Goal: Task Accomplishment & Management: Manage account settings

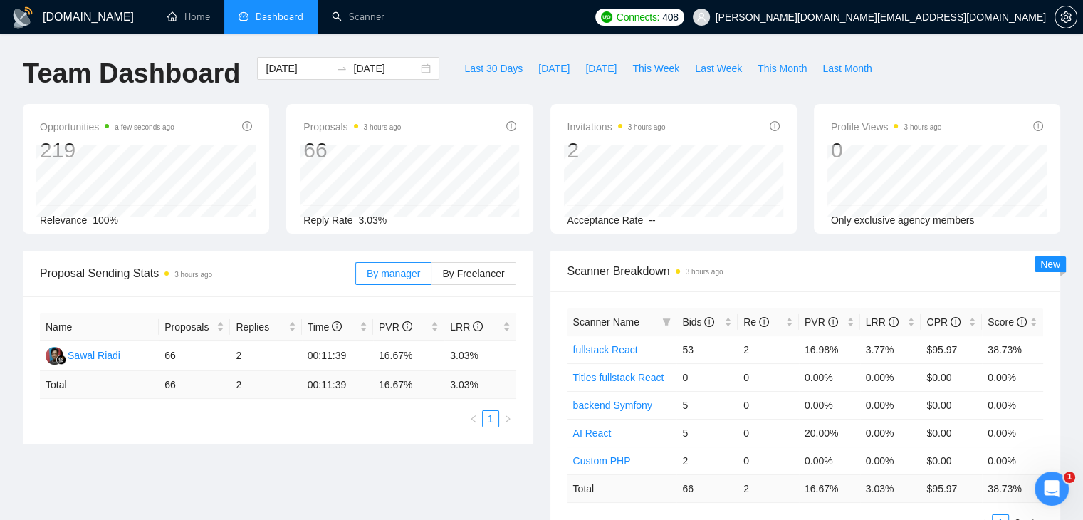
click at [544, 264] on div "Scanner Breakdown 3 hours ago Scanner Name Bids Re PVR LRR CPR Score fullstack …" at bounding box center [806, 400] width 528 height 298
click at [490, 70] on span "Last 30 Days" at bounding box center [493, 69] width 58 height 16
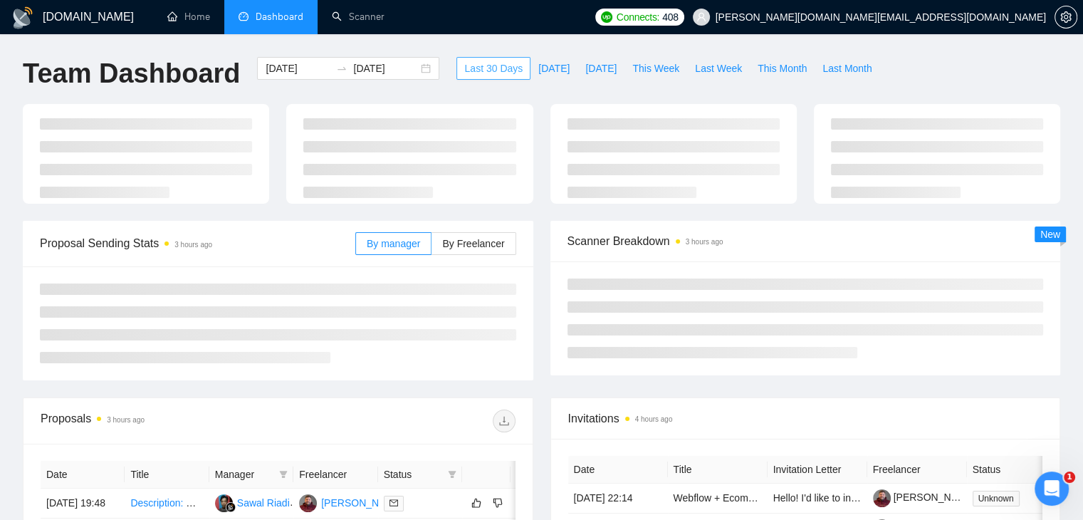
type input "[DATE]"
type input "2025-09-16"
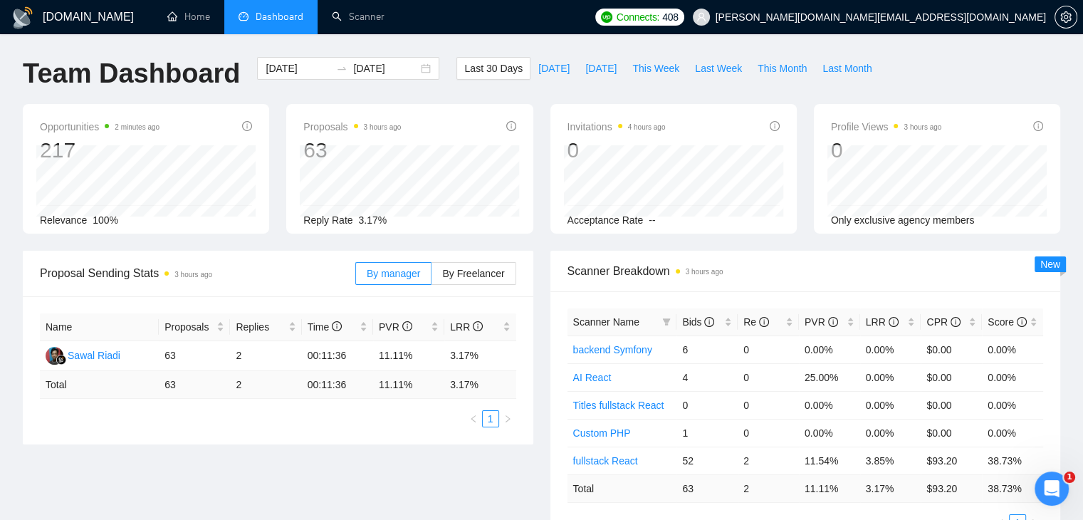
click at [544, 245] on div "Opportunities 2 minutes ago 217 2025-08-22 Relevant 8 Relevance 100% Proposals …" at bounding box center [541, 177] width 1055 height 147
click at [543, 251] on div "Scanner Breakdown 3 hours ago Scanner Name Bids Re PVR LRR CPR Score backend Sy…" at bounding box center [806, 400] width 528 height 298
click at [545, 140] on div "Invitations 4 hours ago 0 2025-08-17 2025-08-17 0 Acceptance Rate --" at bounding box center [674, 169] width 264 height 130
click at [538, 140] on div "Proposals 3 hours ago 63 2025-08-27 Replied 0 Reply Rate 3.17%" at bounding box center [410, 169] width 264 height 130
click at [536, 138] on div "Proposals 3 hours ago 63 2025-08-27 Replied 0 Reply Rate 3.17%" at bounding box center [410, 169] width 264 height 130
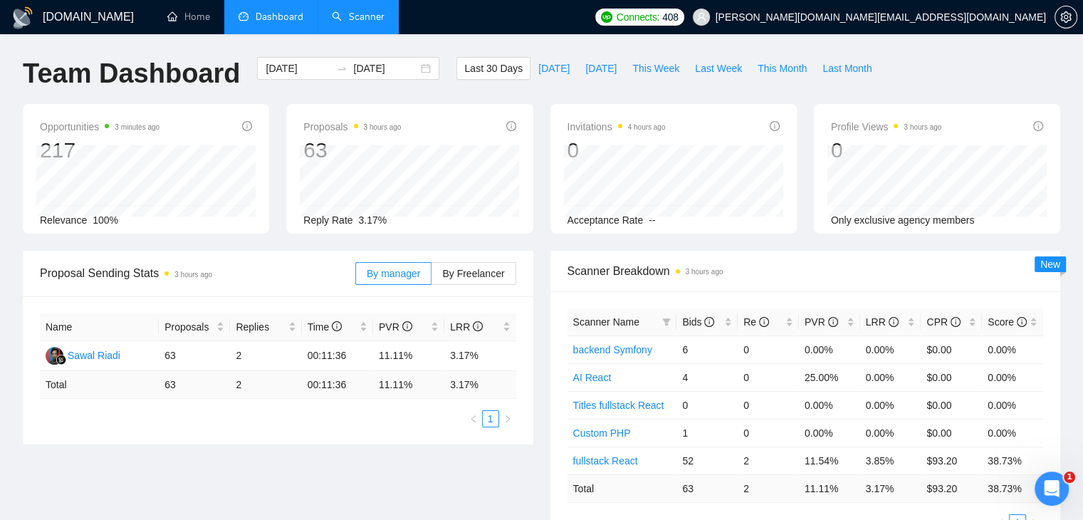
click at [365, 12] on link "Scanner" at bounding box center [358, 17] width 53 height 12
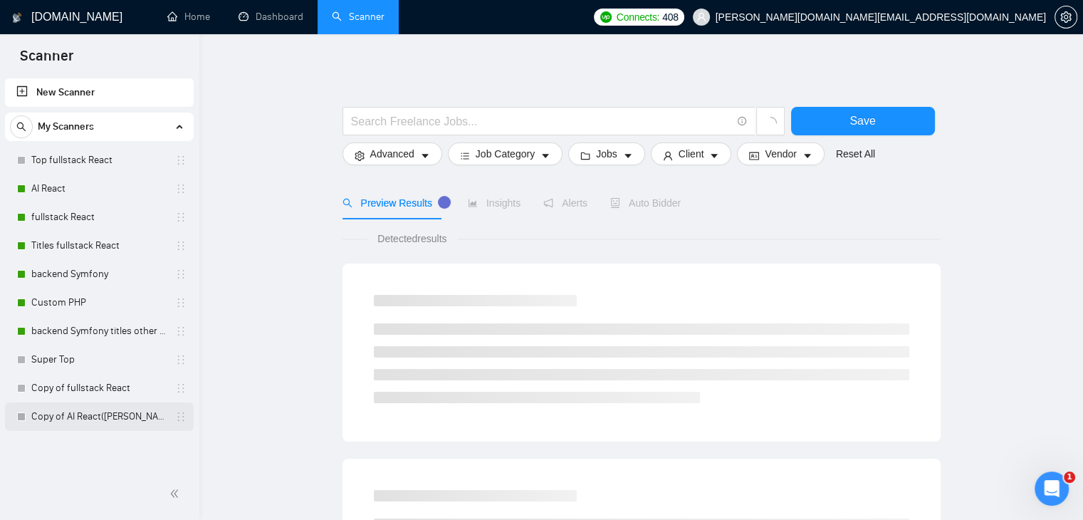
click at [88, 421] on link "Copy of AI React(Michael)" at bounding box center [98, 416] width 135 height 28
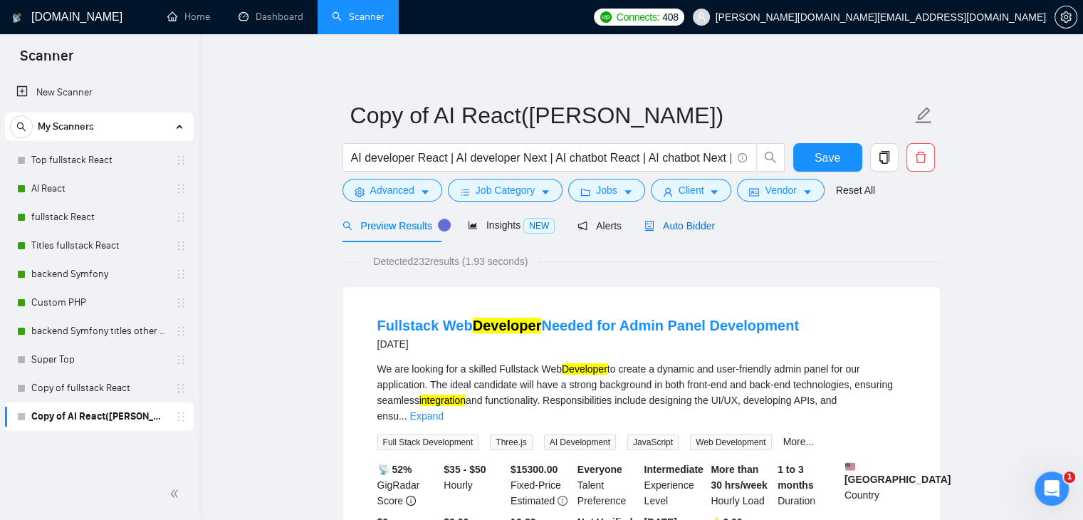
click at [697, 221] on span "Auto Bidder" at bounding box center [680, 225] width 71 height 11
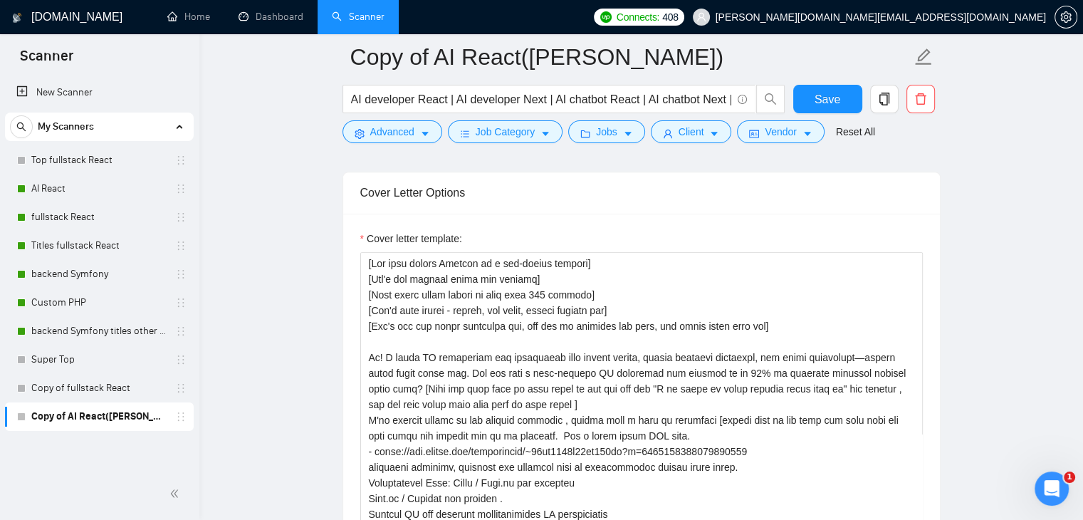
scroll to position [1496, 0]
click at [451, 261] on textarea "Cover letter template:" at bounding box center [641, 411] width 563 height 320
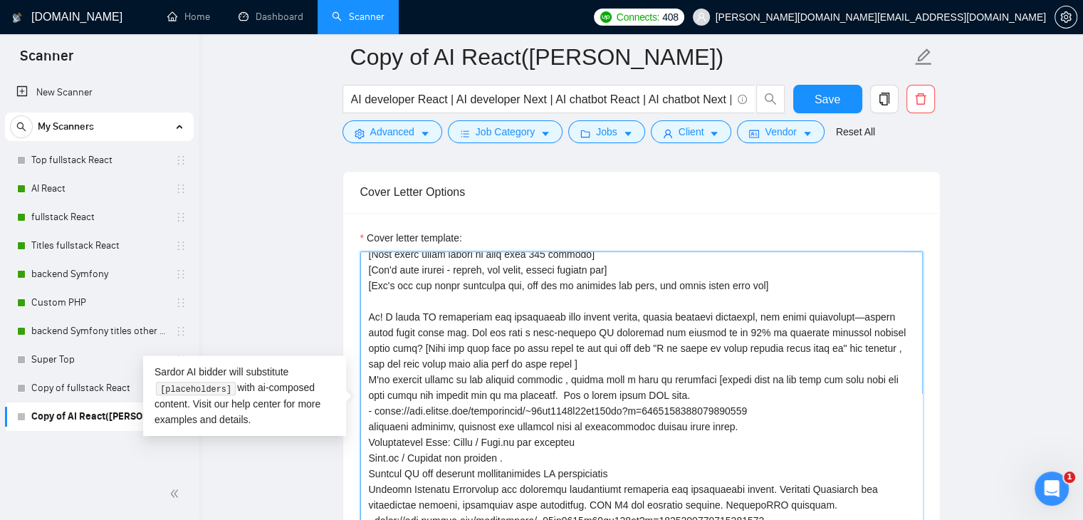
scroll to position [0, 0]
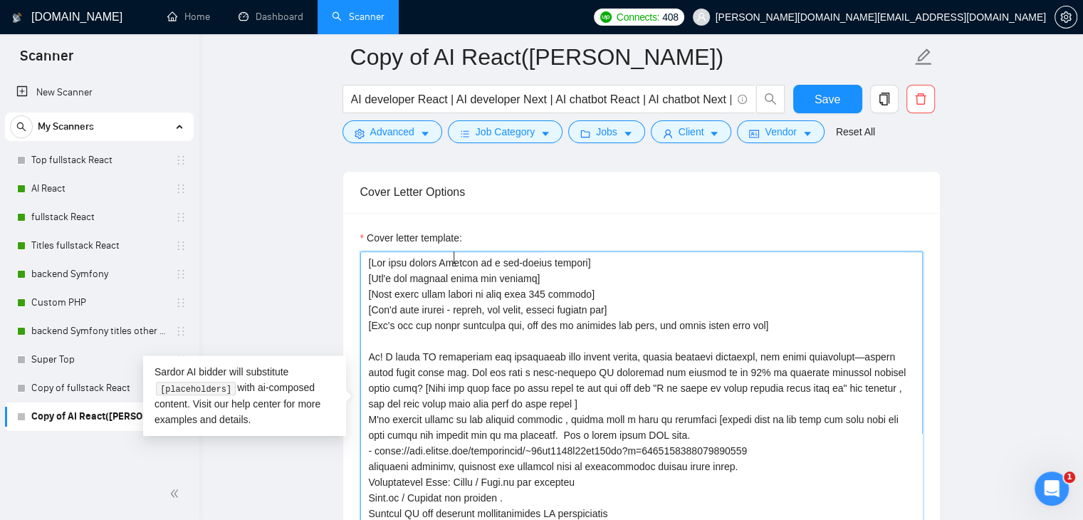
click at [528, 259] on textarea "Cover letter template:" at bounding box center [641, 411] width 563 height 320
click at [367, 260] on textarea "Cover letter template:" at bounding box center [641, 411] width 563 height 320
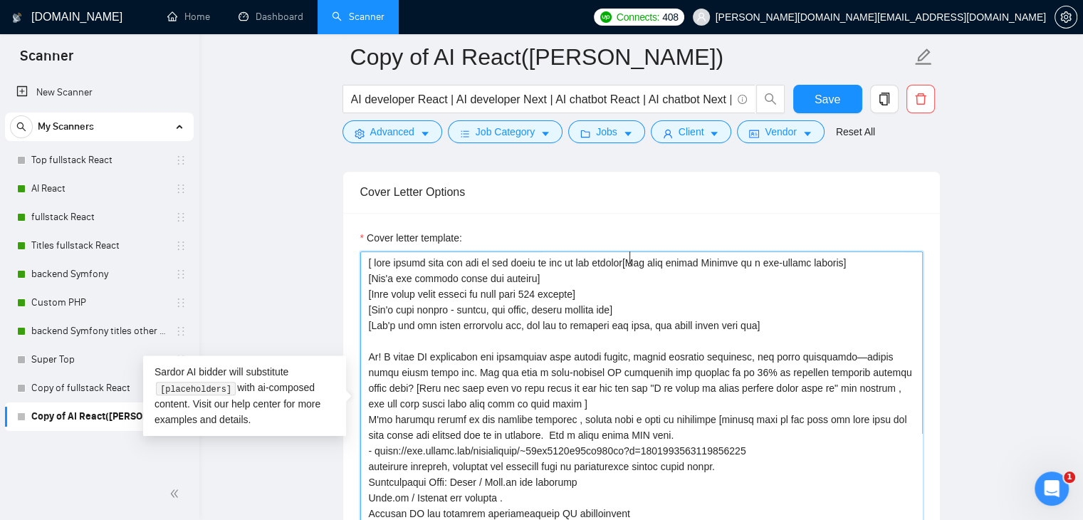
click at [554, 259] on textarea "Cover letter template:" at bounding box center [641, 411] width 563 height 320
click at [0, 0] on lt-em "of the" at bounding box center [0, 0] width 0 height 0
click at [600, 261] on textarea "Cover letter template:" at bounding box center [641, 411] width 563 height 320
click at [447, 280] on textarea "Cover letter template:" at bounding box center [641, 411] width 563 height 320
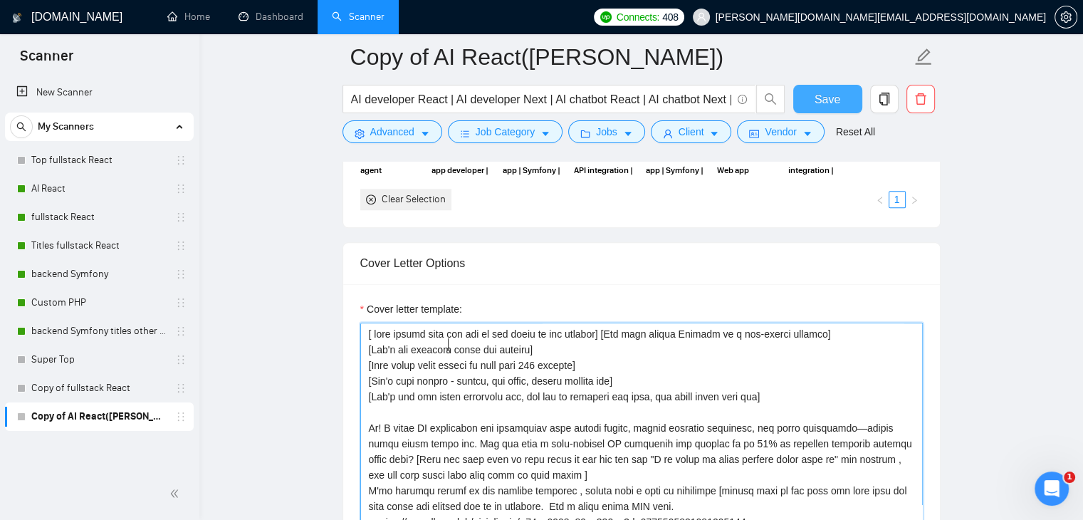
type textarea "[ find client name and use in the start of the message] [Use only simple Englis…"
click at [830, 97] on span "Save" at bounding box center [828, 99] width 26 height 18
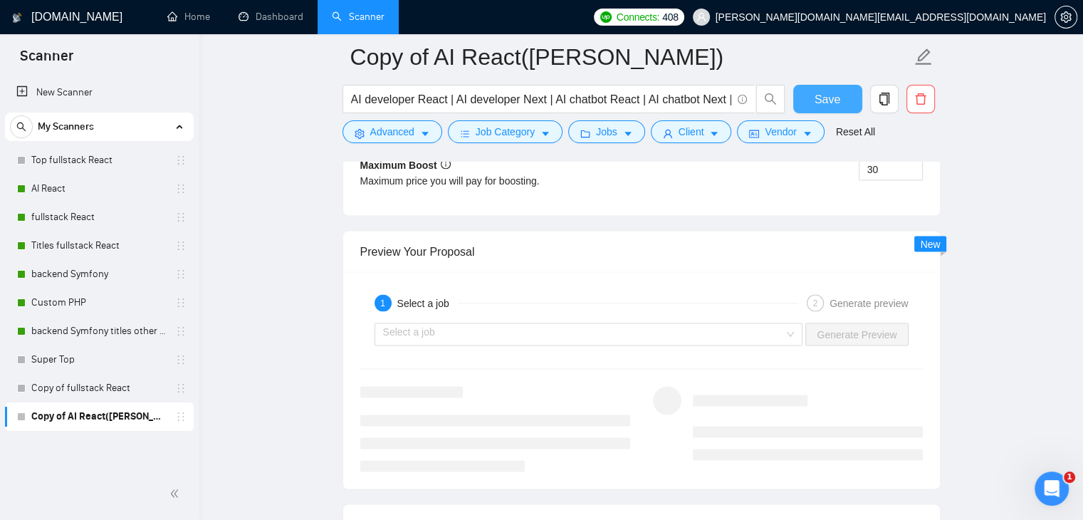
scroll to position [2706, 0]
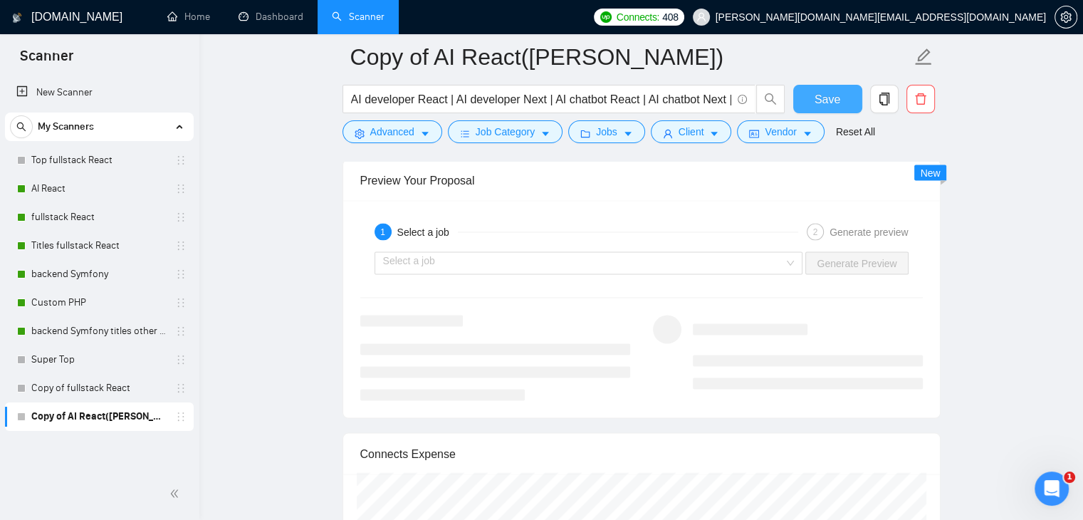
drag, startPoint x: 829, startPoint y: 103, endPoint x: 806, endPoint y: 166, distance: 67.4
click at [829, 103] on span "Save" at bounding box center [828, 99] width 26 height 18
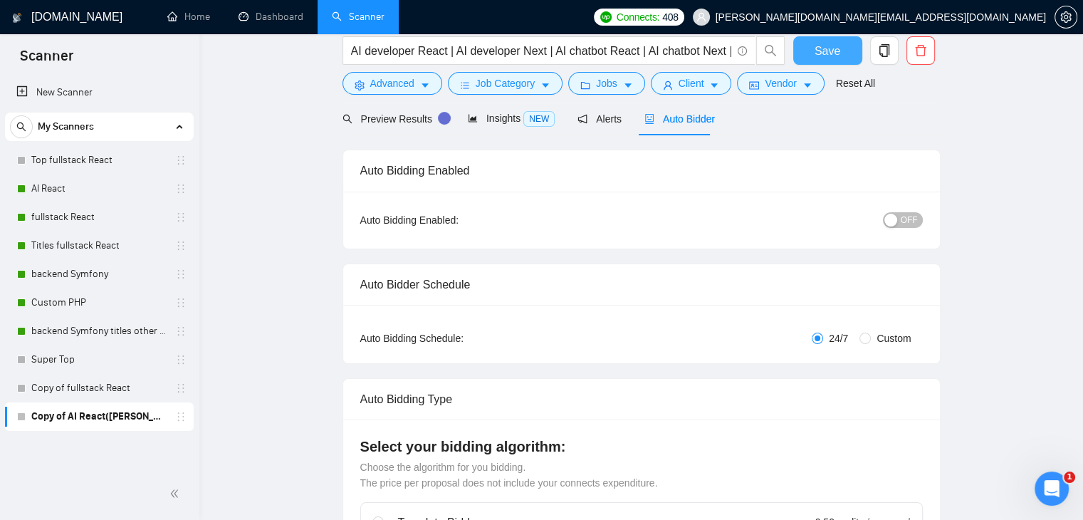
scroll to position [0, 0]
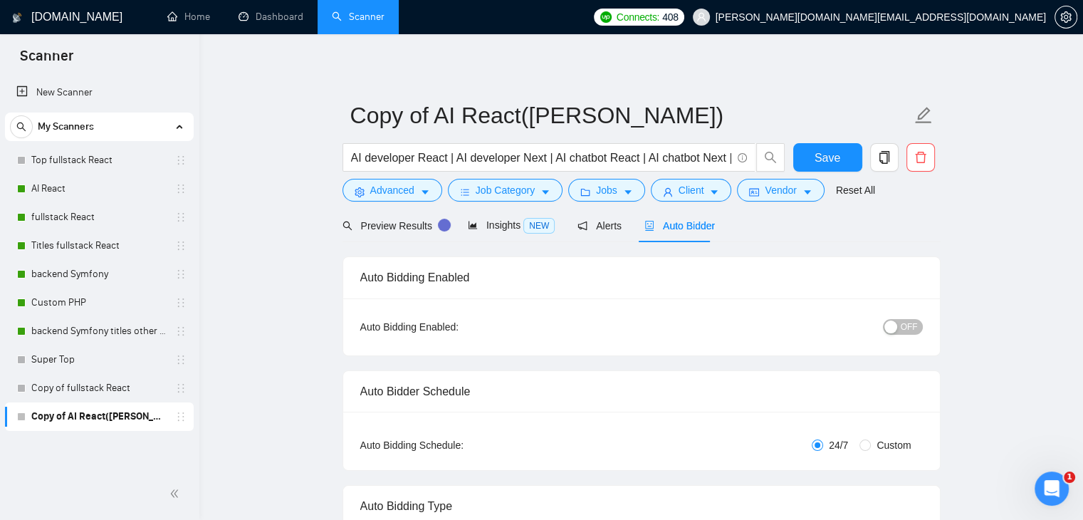
click at [892, 328] on div "button" at bounding box center [891, 326] width 13 height 13
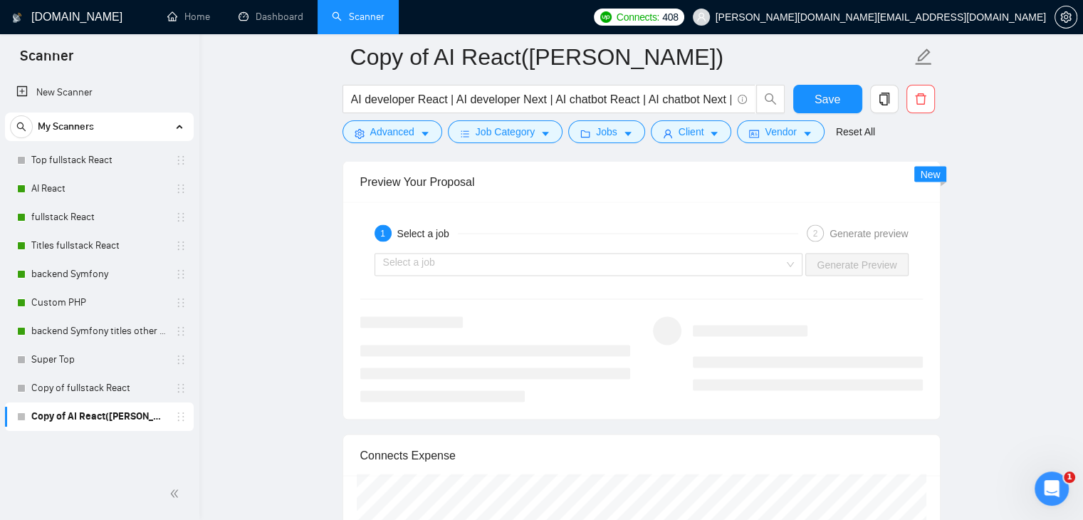
scroll to position [2706, 0]
click at [835, 94] on span "Save" at bounding box center [828, 99] width 26 height 18
click at [518, 344] on li at bounding box center [495, 348] width 270 height 11
click at [487, 354] on ul at bounding box center [495, 371] width 270 height 57
drag, startPoint x: 395, startPoint y: 325, endPoint x: 441, endPoint y: 266, distance: 75.1
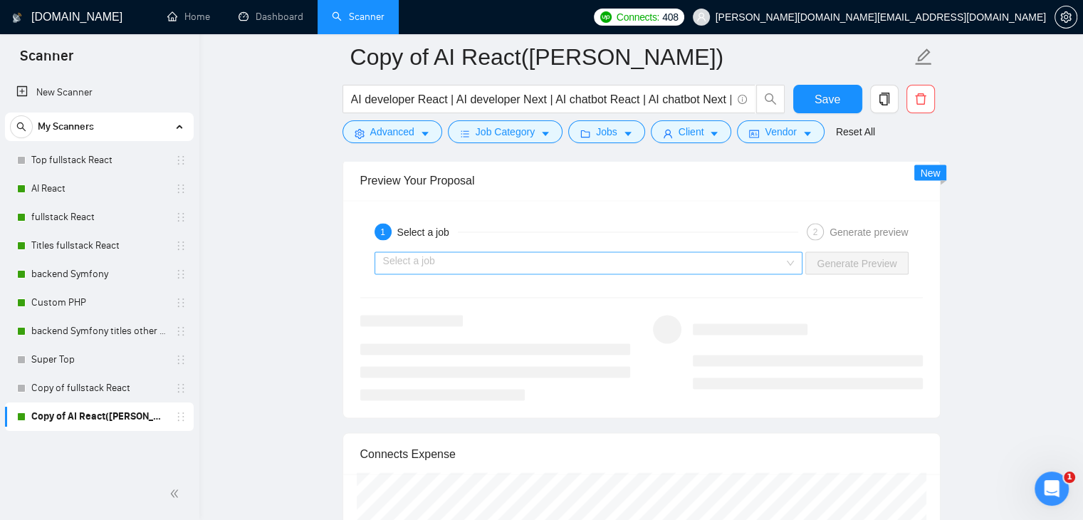
click at [395, 325] on div at bounding box center [495, 357] width 270 height 85
click at [450, 259] on input "search" at bounding box center [584, 262] width 402 height 21
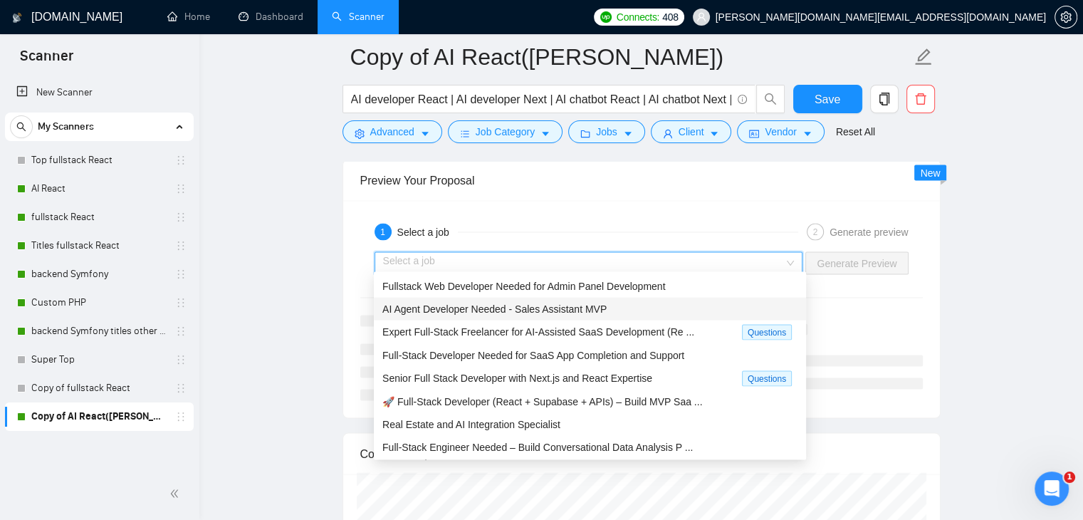
click at [461, 313] on span "AI Agent Developer Needed - Sales Assistant MVP" at bounding box center [494, 308] width 224 height 11
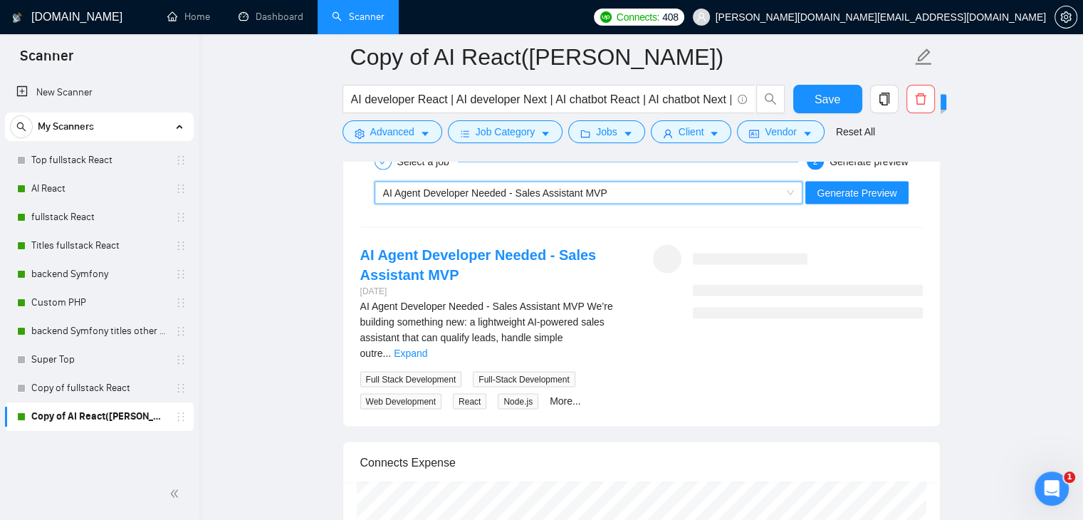
scroll to position [2778, 0]
click at [846, 191] on span "Generate Preview" at bounding box center [857, 192] width 80 height 16
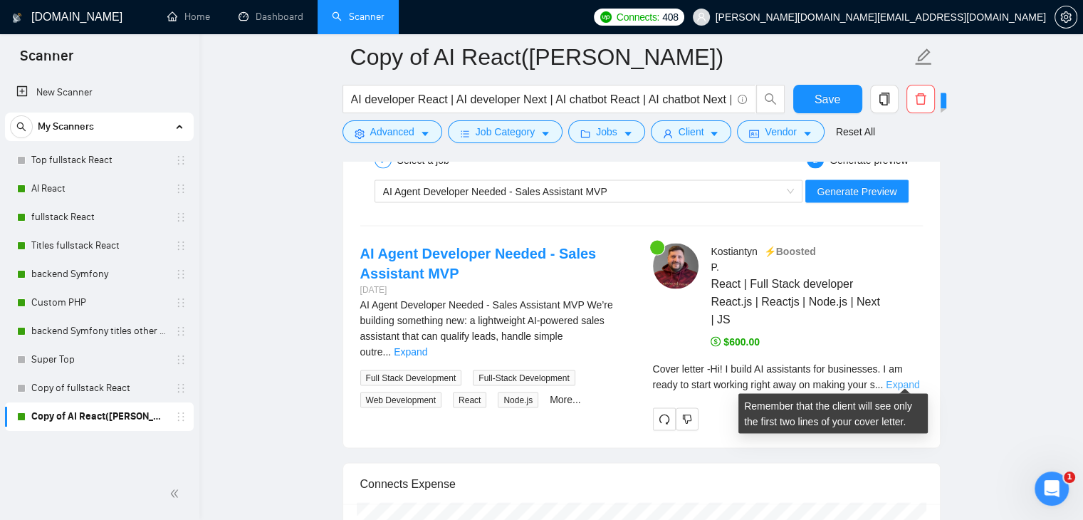
click at [898, 380] on link "Expand" at bounding box center [902, 384] width 33 height 11
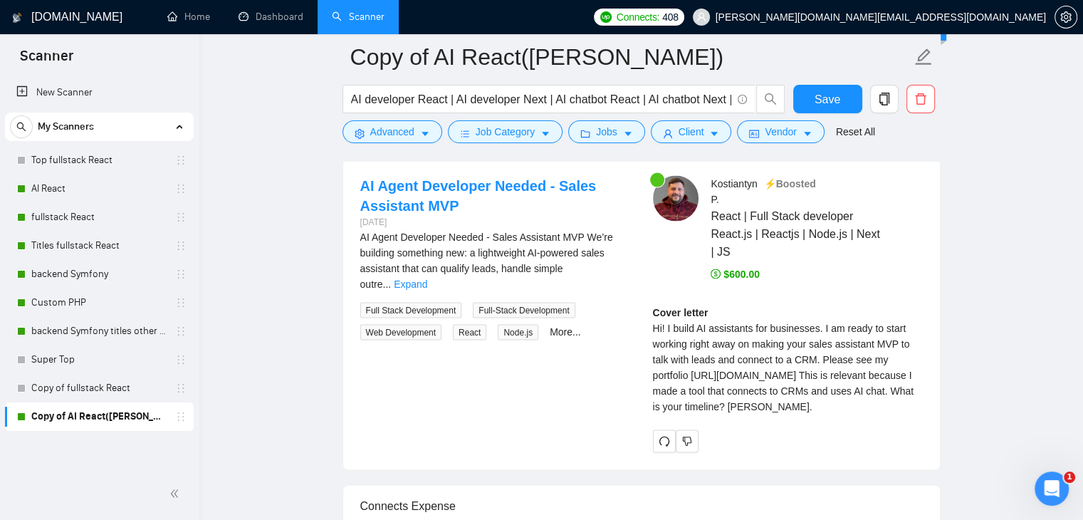
scroll to position [2849, 0]
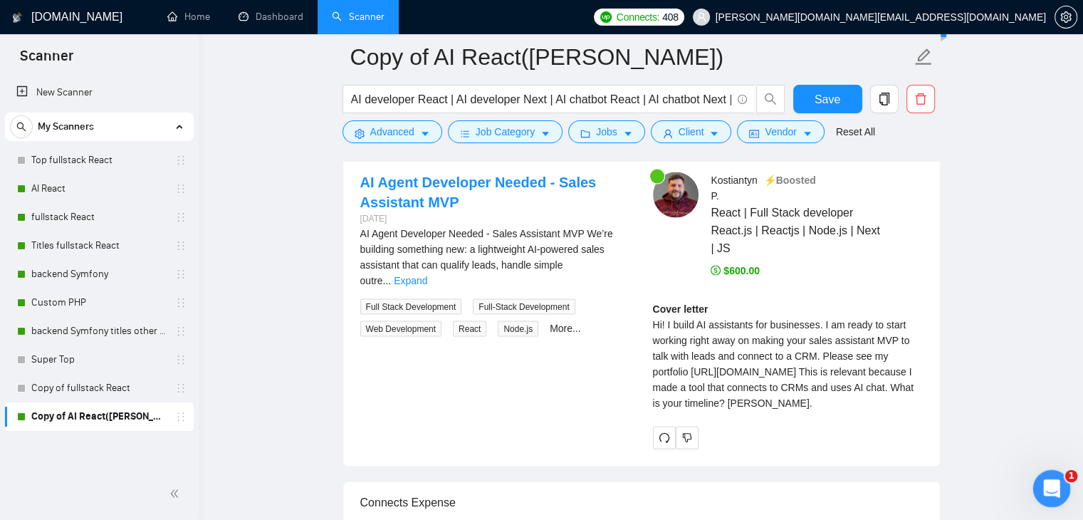
click at [1049, 484] on icon "Відкрити програму для спілкування Intercom" at bounding box center [1050, 487] width 24 height 24
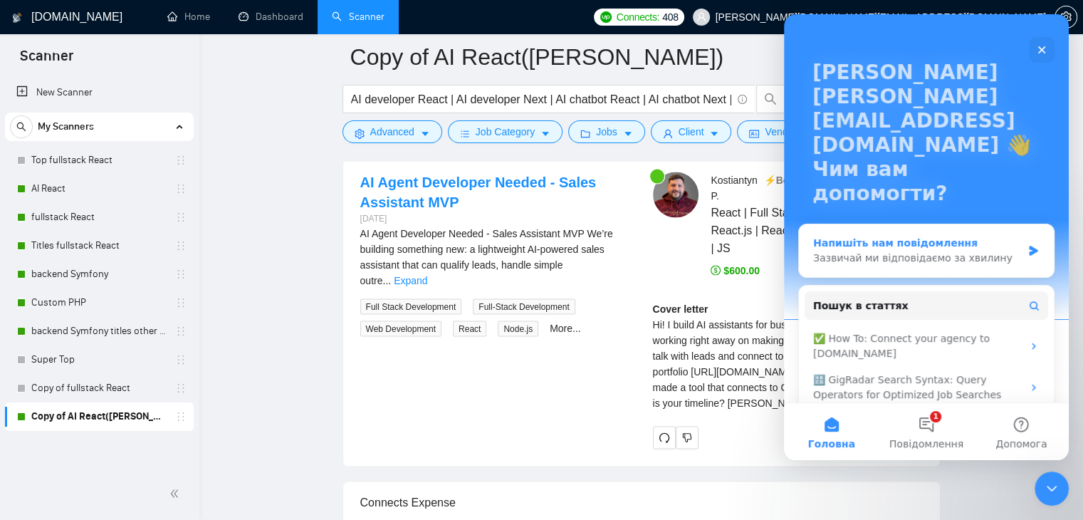
scroll to position [78, 0]
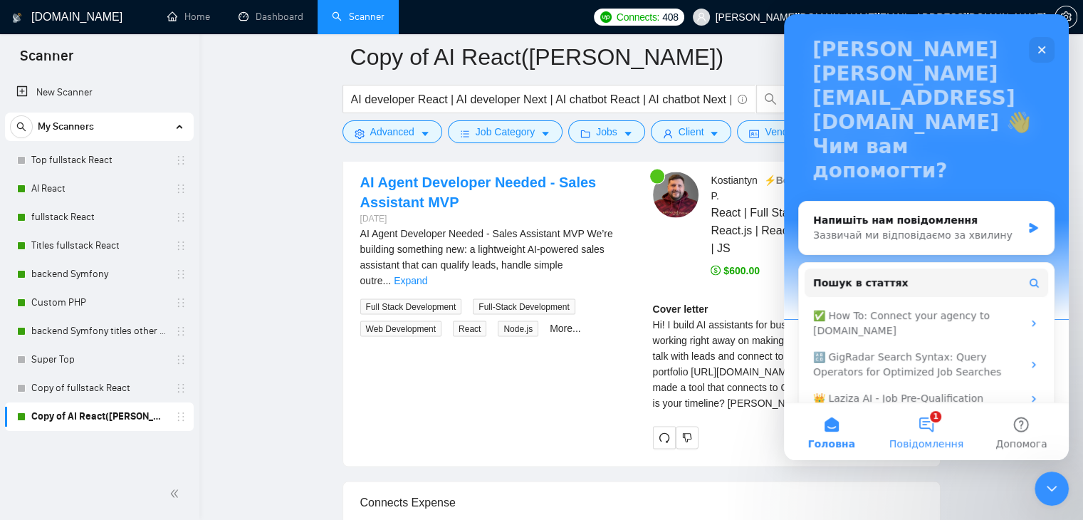
click at [927, 423] on button "1 Повідомлення" at bounding box center [926, 431] width 95 height 57
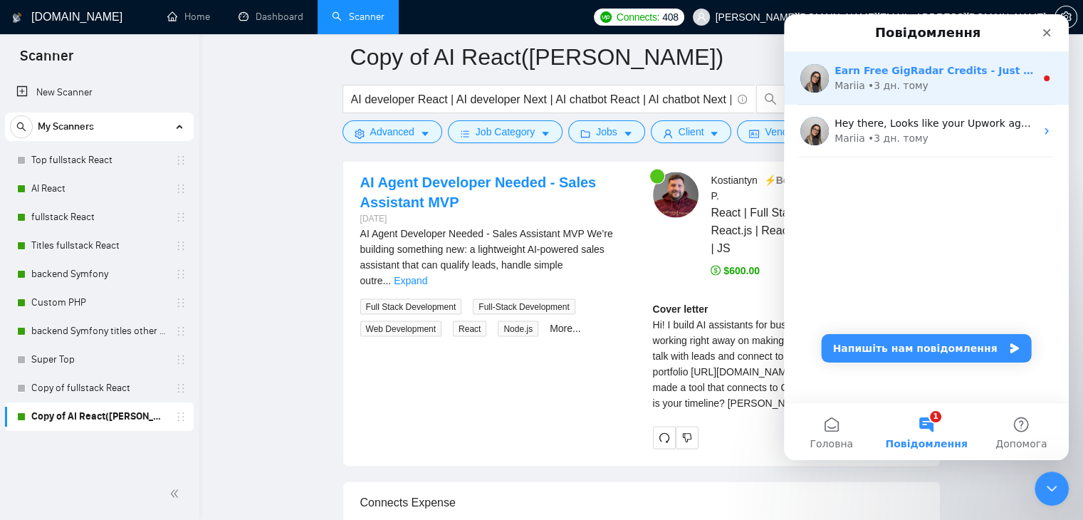
click at [864, 83] on div "Mariia • 3 дн. тому" at bounding box center [935, 85] width 201 height 15
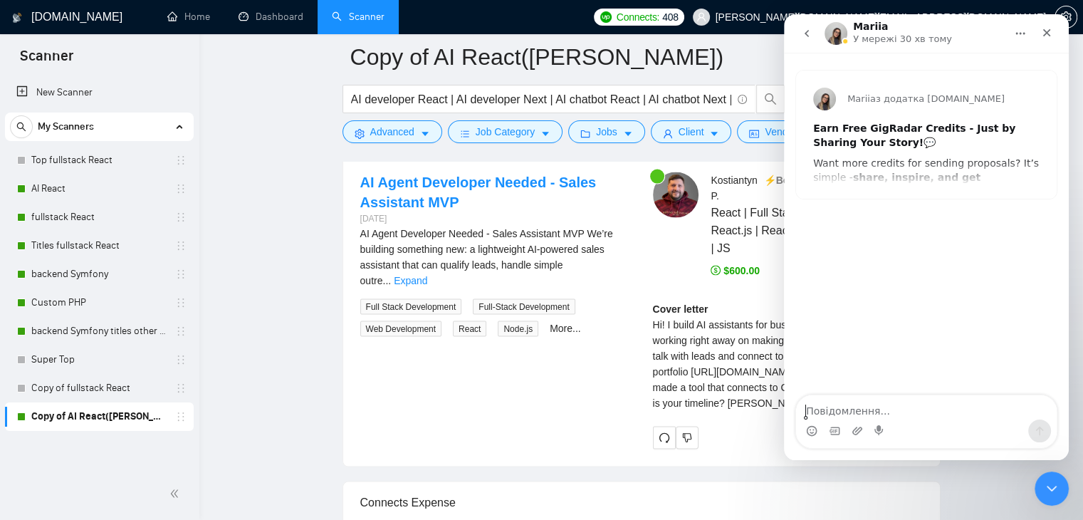
click at [841, 408] on textarea "Повідомлення..." at bounding box center [926, 407] width 261 height 24
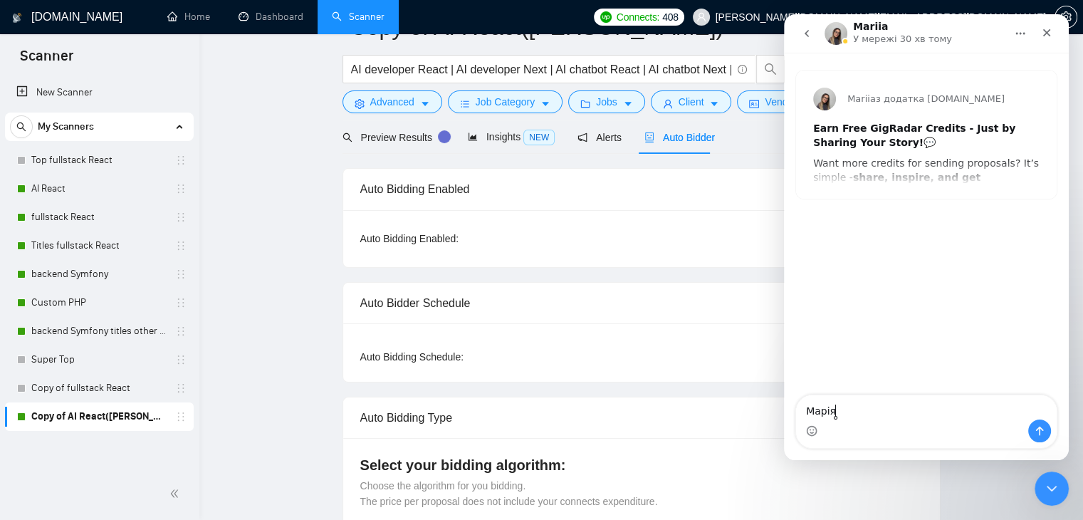
scroll to position [0, 0]
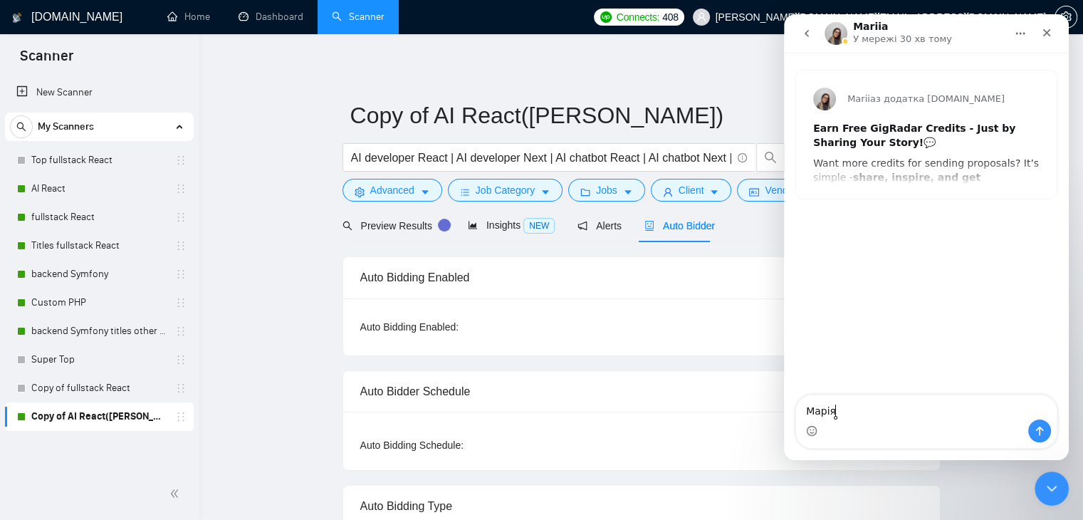
type textarea "Марія"
click at [1022, 30] on icon "Головна" at bounding box center [1020, 33] width 11 height 11
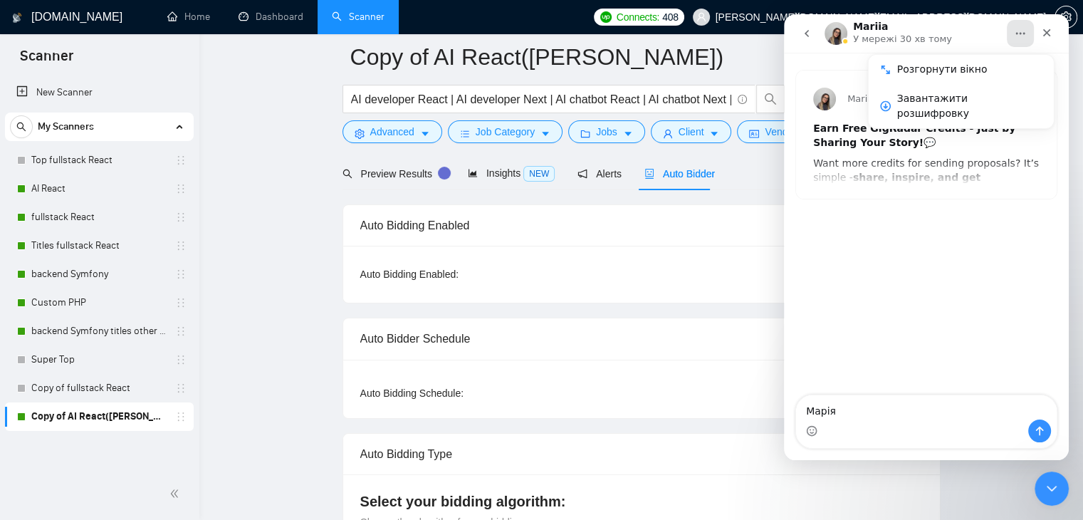
scroll to position [71, 0]
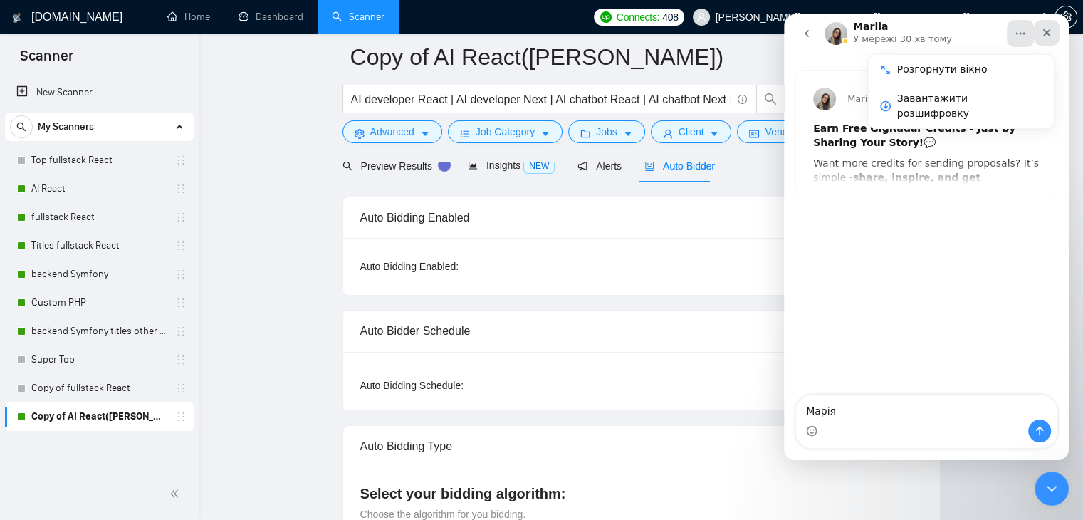
click at [1049, 33] on icon "Закрити" at bounding box center [1046, 32] width 11 height 11
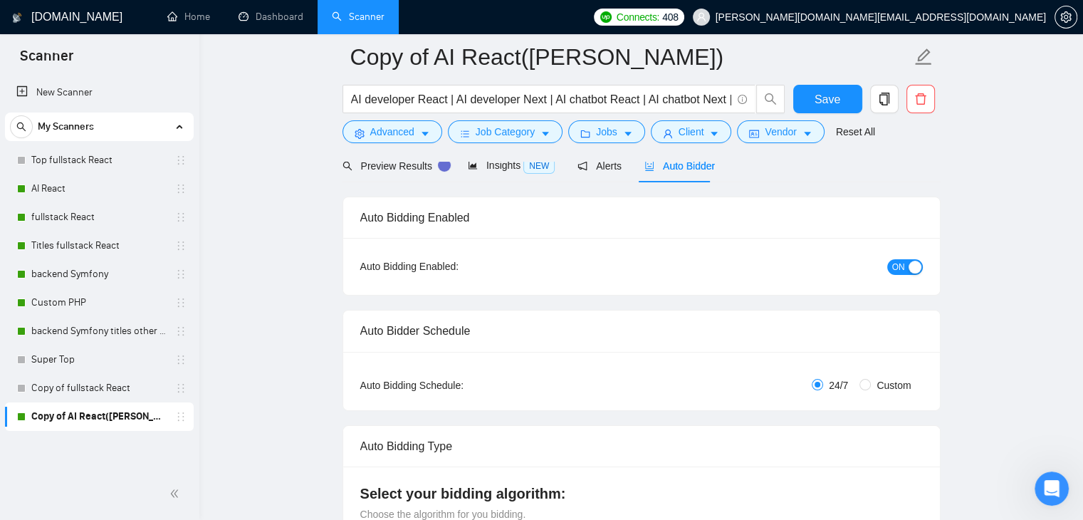
scroll to position [0, 0]
click at [914, 268] on div "button" at bounding box center [915, 267] width 13 height 13
click at [825, 98] on span "Save" at bounding box center [828, 99] width 26 height 18
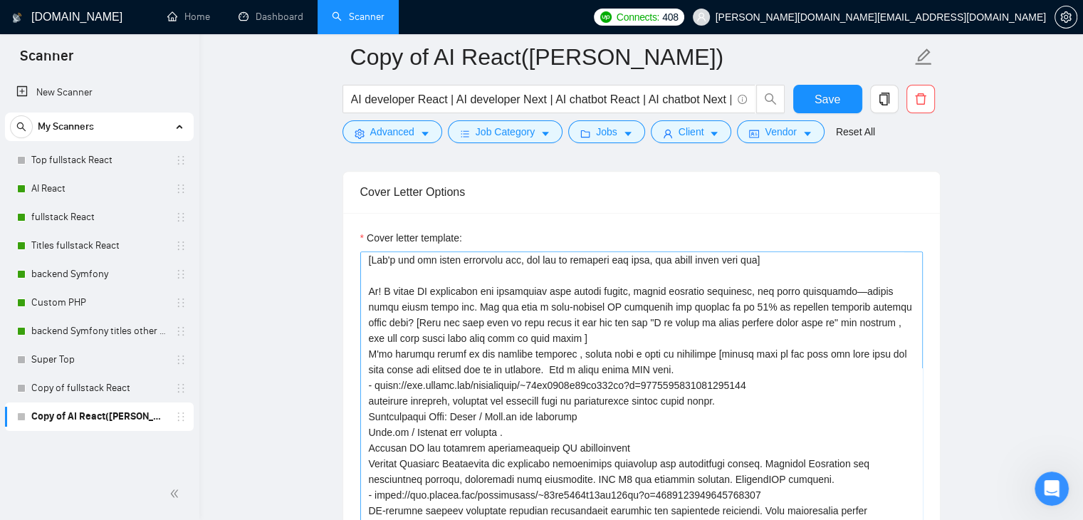
scroll to position [71, 0]
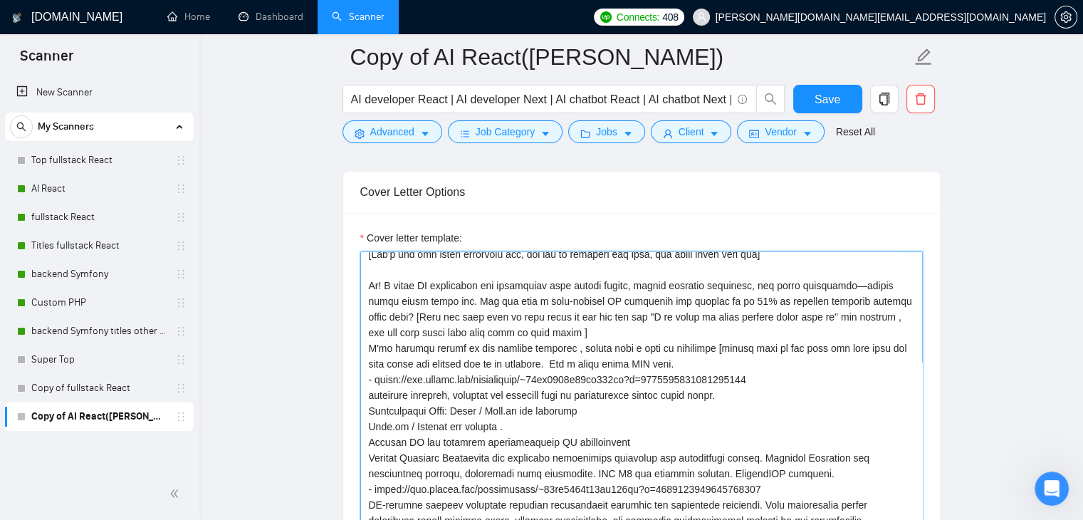
click at [377, 280] on textarea "Cover letter template:" at bounding box center [641, 411] width 563 height 320
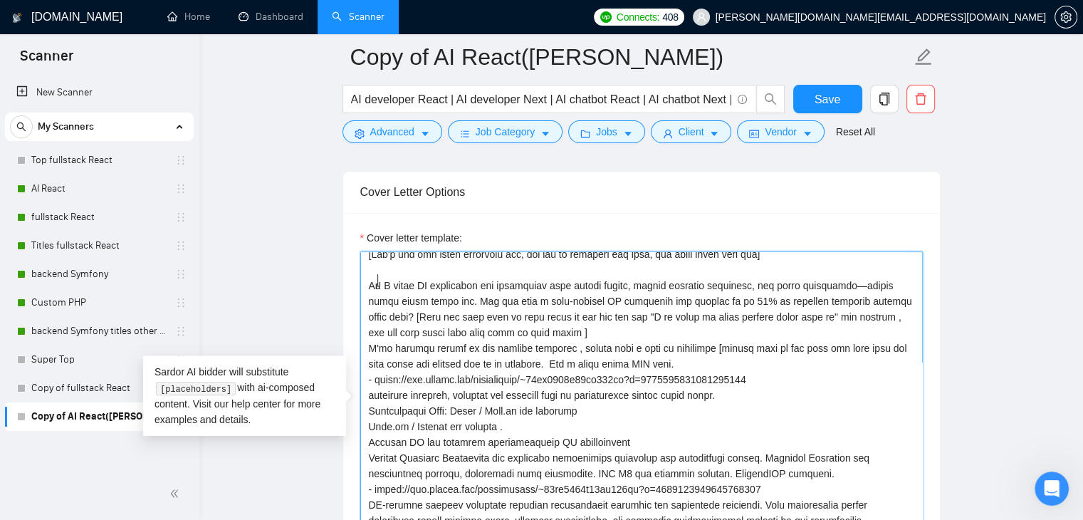
click at [396, 288] on textarea "Cover letter template:" at bounding box center [641, 411] width 563 height 320
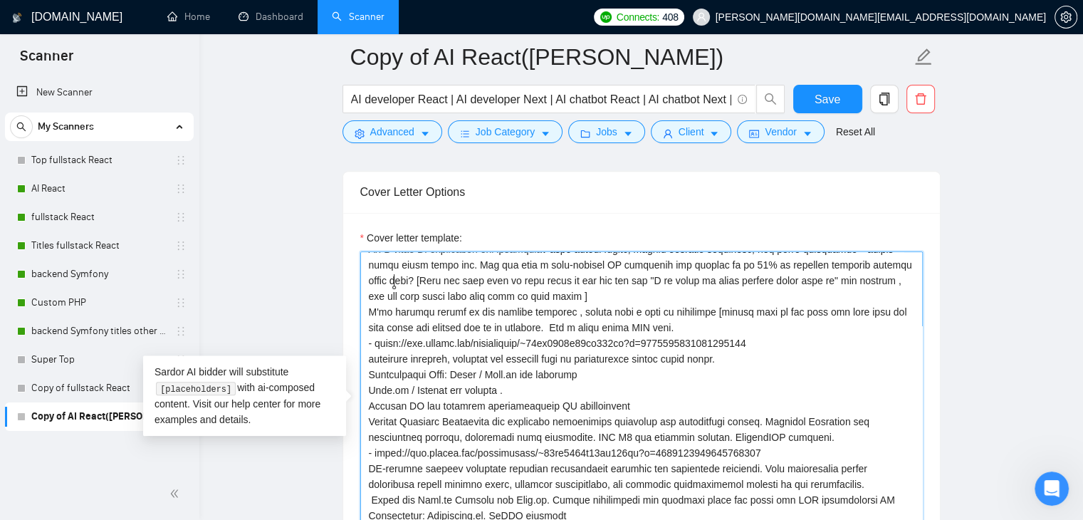
scroll to position [109, 0]
click at [570, 297] on textarea "Cover letter template:" at bounding box center [641, 411] width 563 height 320
click at [573, 289] on textarea "Cover letter template:" at bounding box center [641, 411] width 563 height 320
click at [367, 304] on textarea "Cover letter template:" at bounding box center [641, 411] width 563 height 320
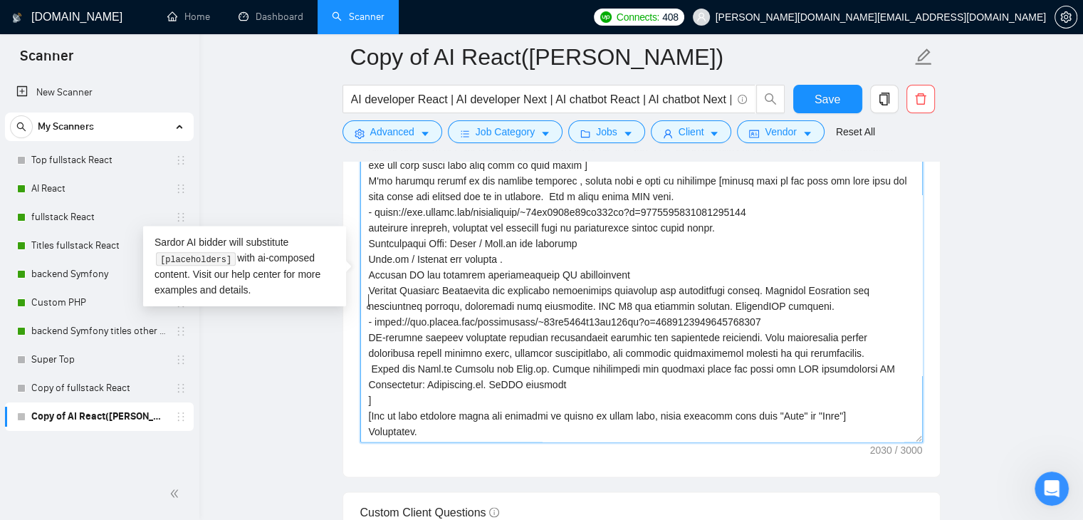
scroll to position [1638, 0]
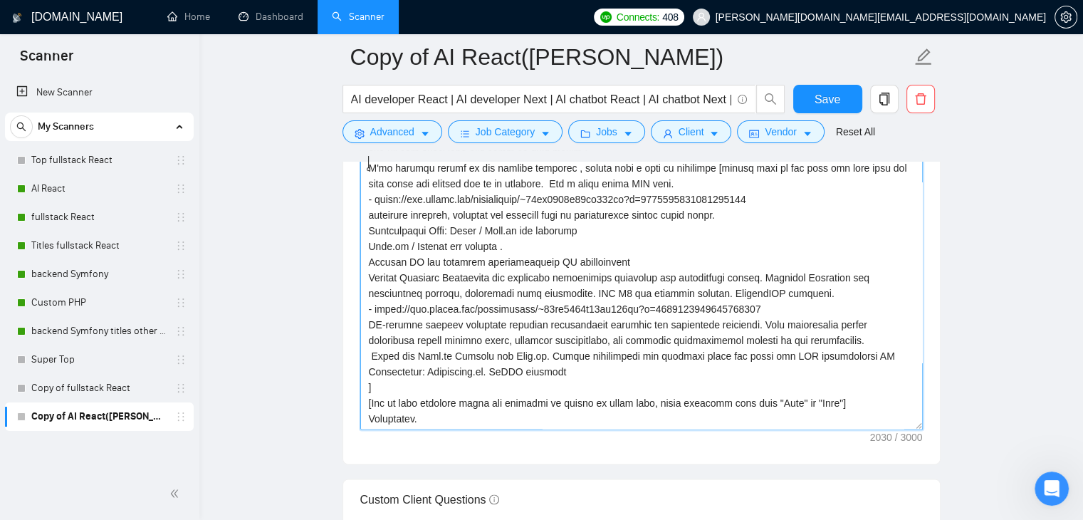
click at [523, 367] on textarea "Cover letter template:" at bounding box center [641, 269] width 563 height 320
click at [424, 410] on textarea "Cover letter template:" at bounding box center [641, 269] width 563 height 320
click at [426, 412] on textarea "Cover letter template:" at bounding box center [641, 269] width 563 height 320
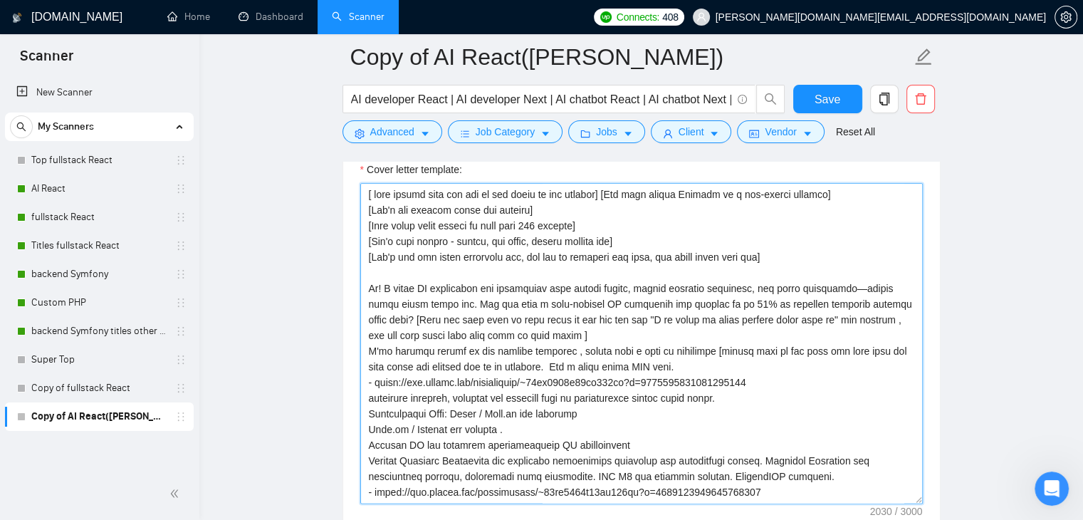
scroll to position [1567, 0]
